Goal: Task Accomplishment & Management: Manage account settings

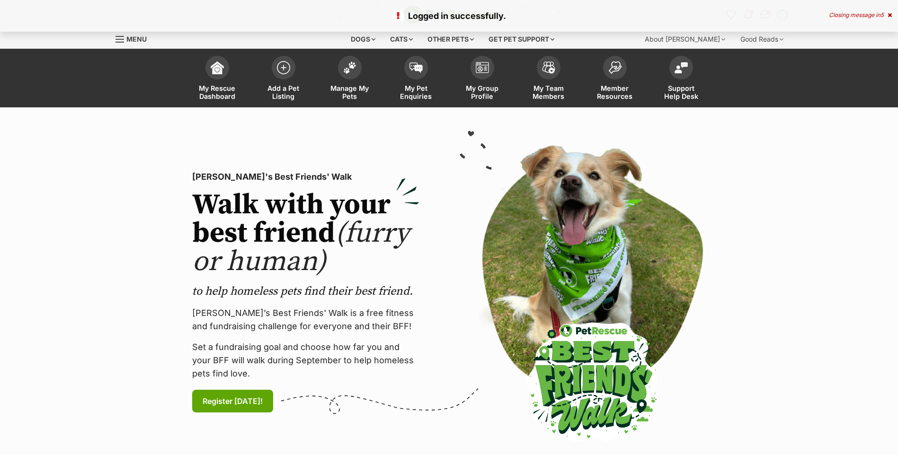
click at [345, 64] on img at bounding box center [349, 68] width 13 height 12
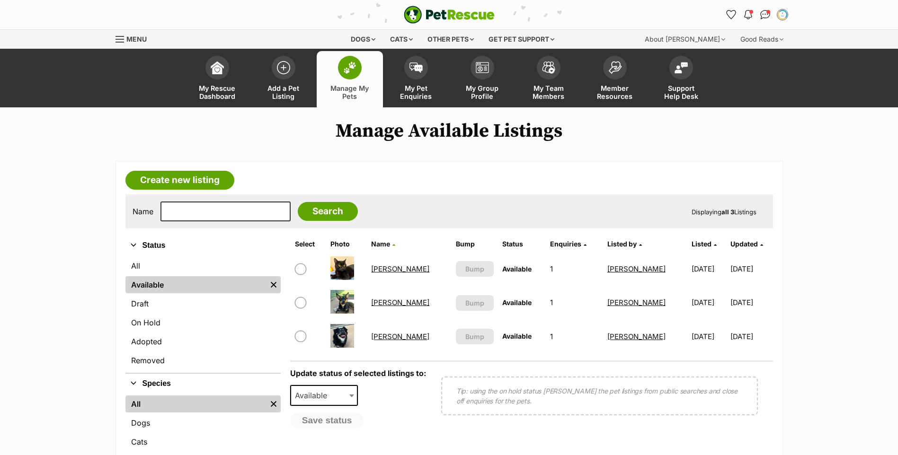
click at [301, 339] on input "checkbox" at bounding box center [300, 336] width 11 height 11
checkbox input "true"
click at [304, 273] on input "checkbox" at bounding box center [300, 269] width 11 height 11
checkbox input "true"
click at [356, 396] on span at bounding box center [352, 395] width 9 height 21
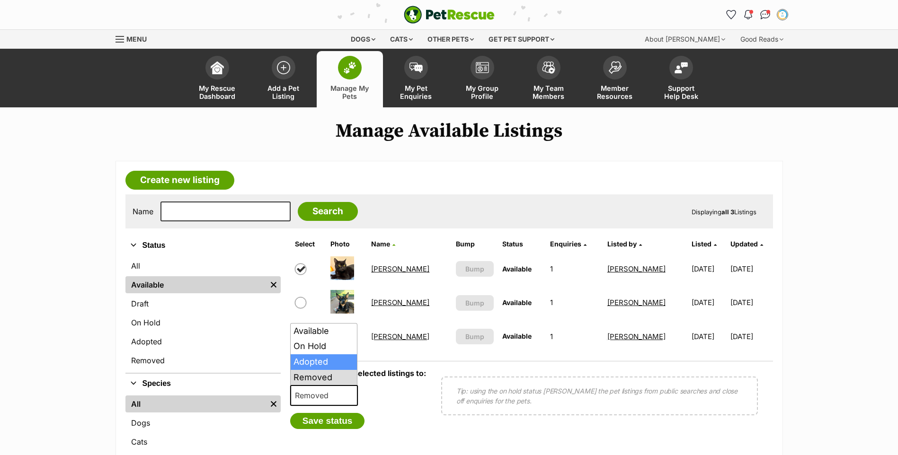
select select "rehomed"
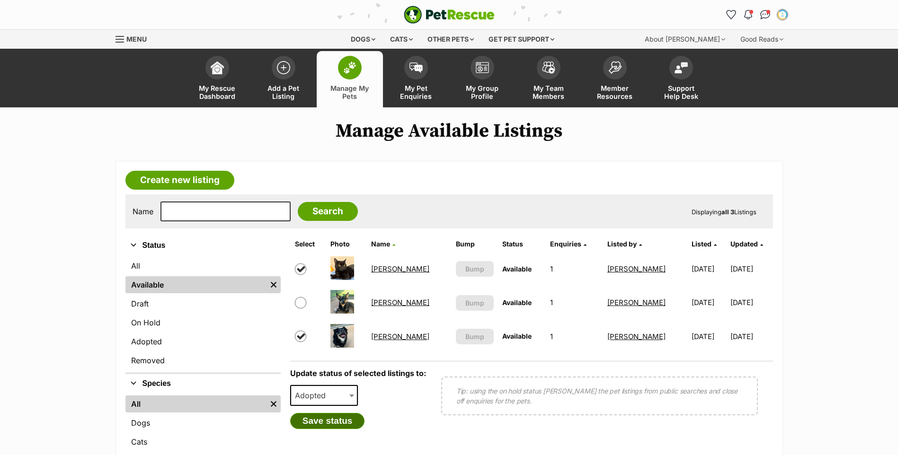
click at [330, 421] on button "Save status" at bounding box center [327, 421] width 75 height 16
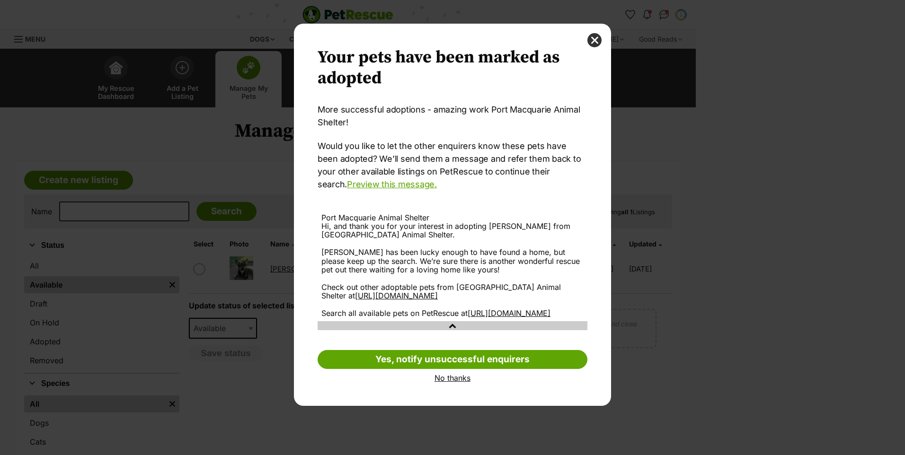
click at [444, 382] on link "No thanks" at bounding box center [453, 378] width 270 height 9
